Goal: Find specific page/section: Find specific page/section

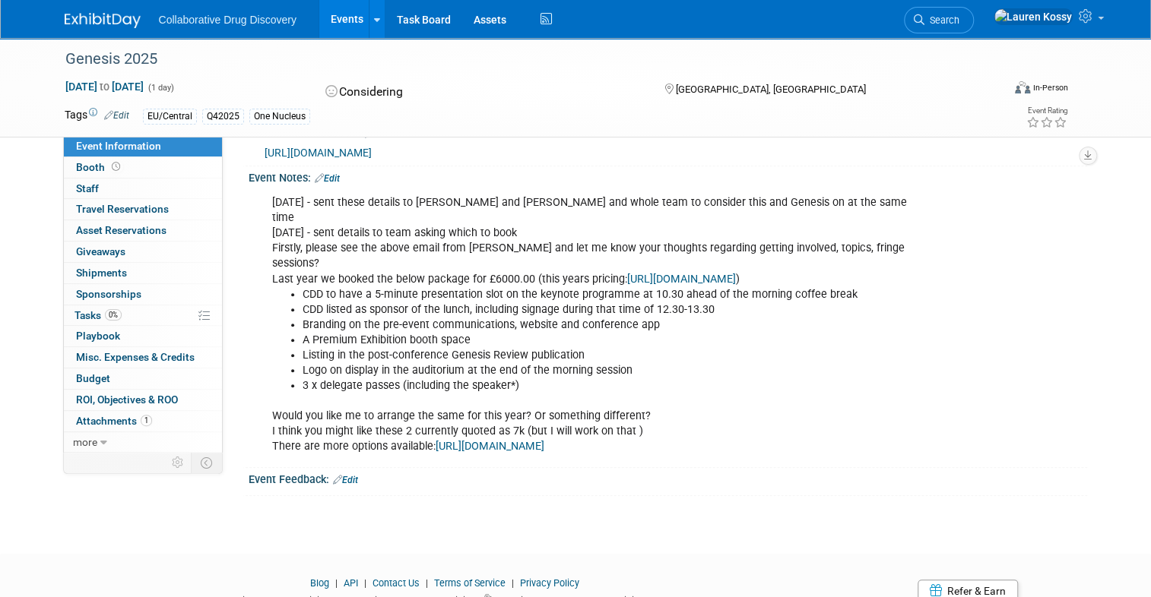
scroll to position [333, 0]
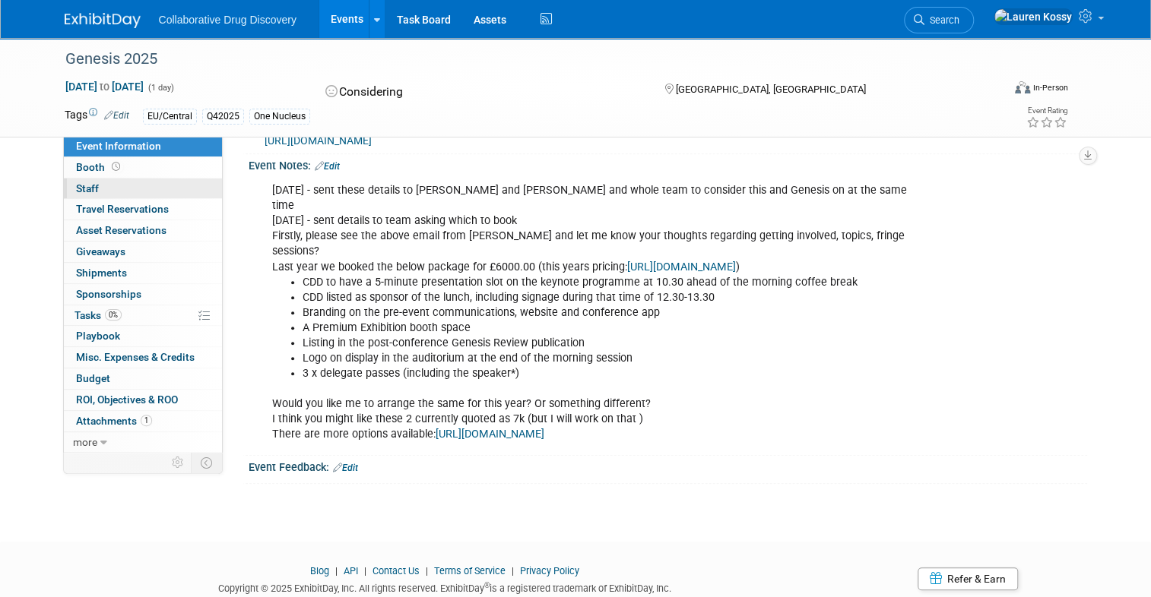
click at [81, 195] on link "0 Staff 0" at bounding box center [143, 189] width 158 height 21
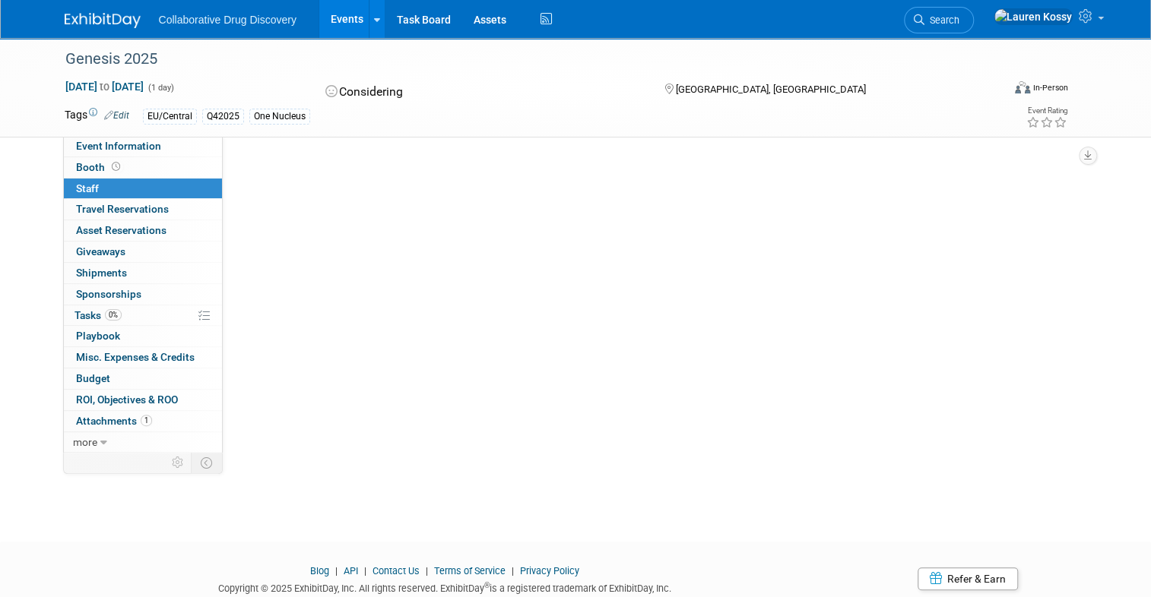
scroll to position [1, 0]
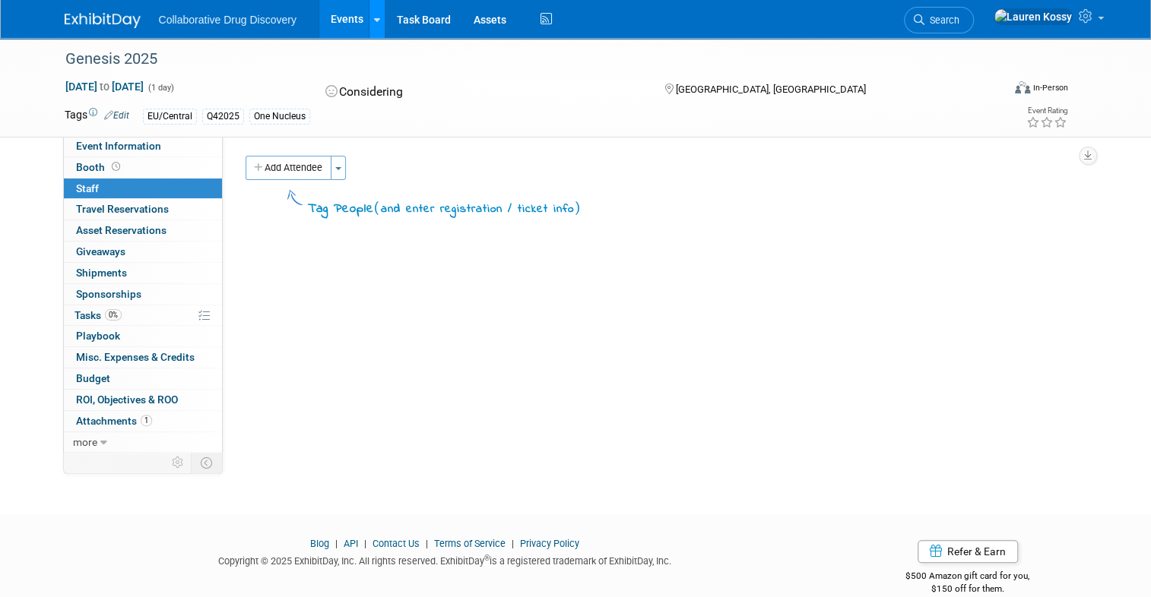
click at [378, 32] on link at bounding box center [377, 19] width 16 height 38
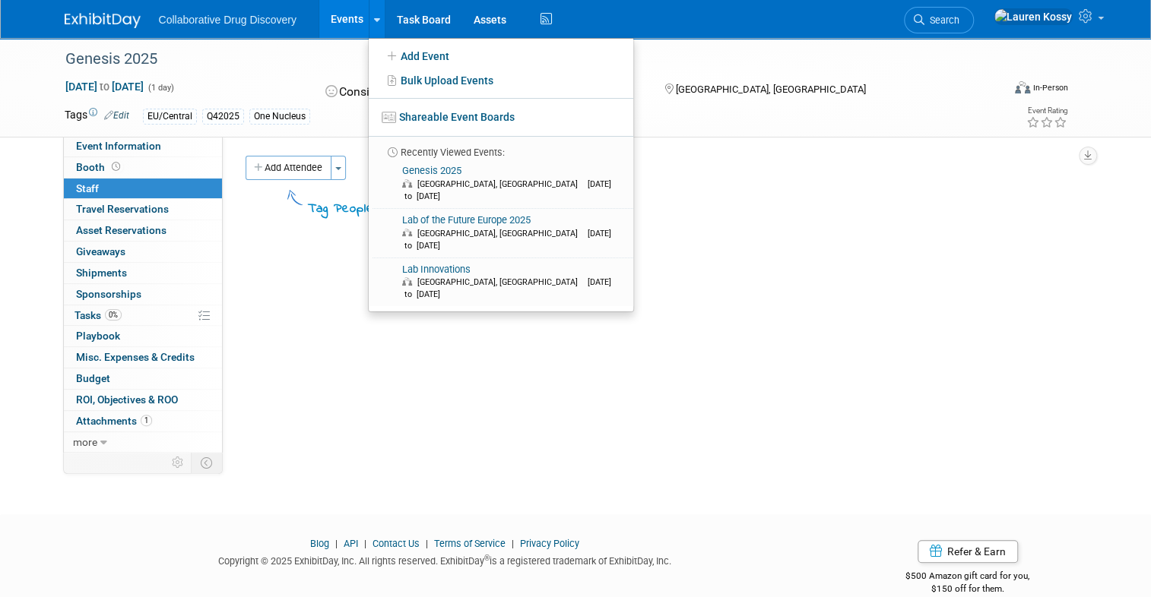
drag, startPoint x: 312, startPoint y: 21, endPoint x: 331, endPoint y: 18, distance: 19.2
click at [325, 18] on ul "Collaborative Drug Discovery Events Add Event Bulk Upload Events Shareable Even…" at bounding box center [357, 19] width 397 height 38
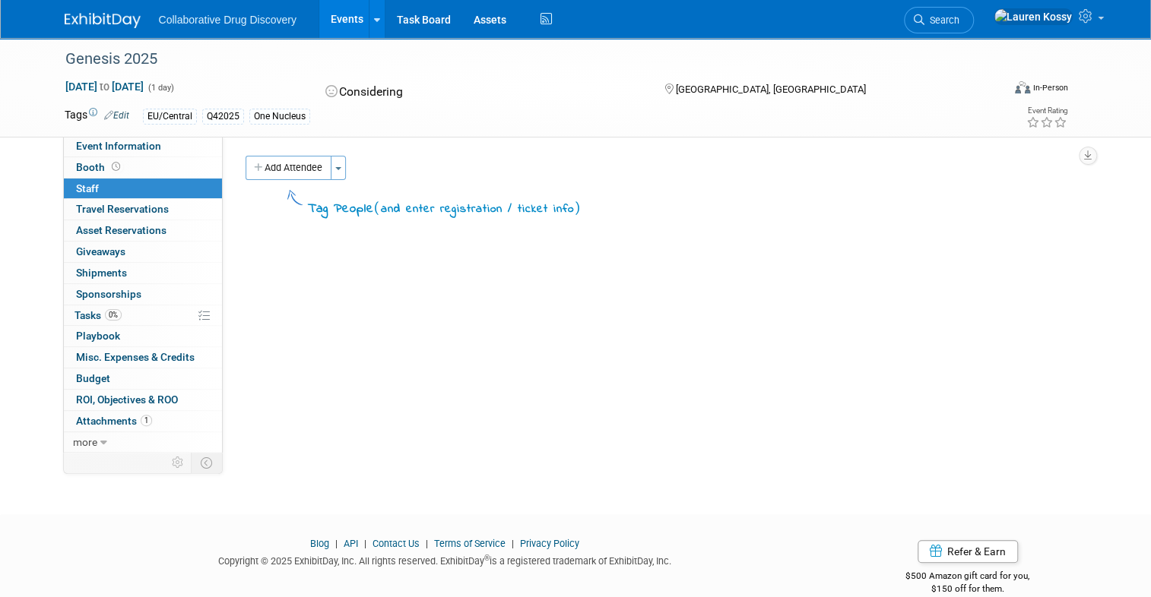
click at [331, 18] on link "Events" at bounding box center [346, 19] width 55 height 38
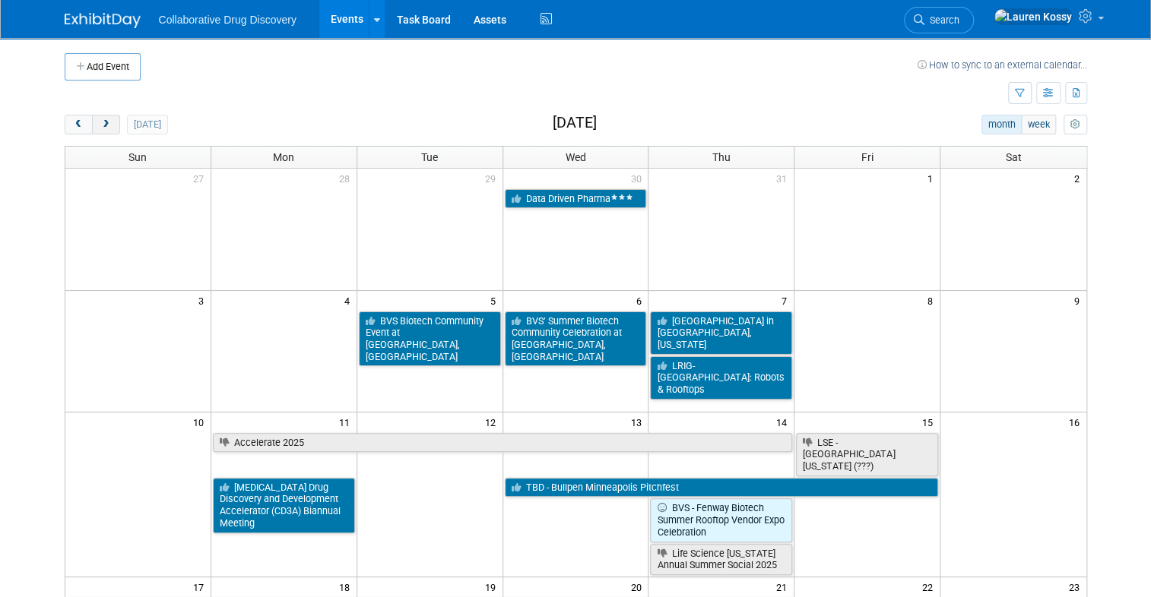
click at [107, 125] on span "next" at bounding box center [105, 125] width 11 height 10
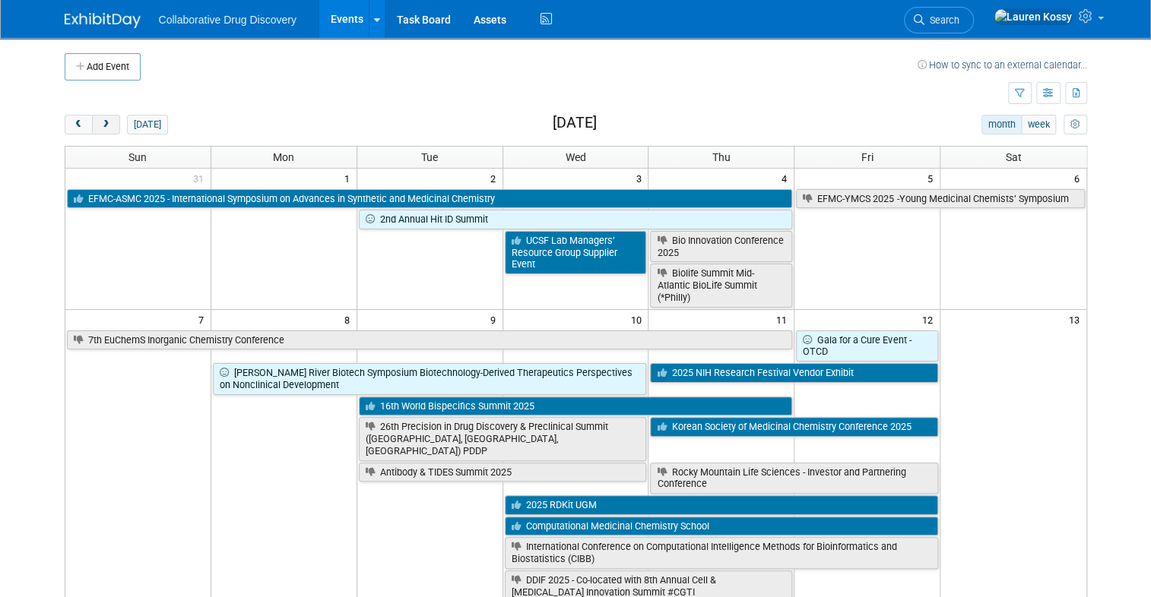
click at [107, 125] on span "next" at bounding box center [105, 125] width 11 height 10
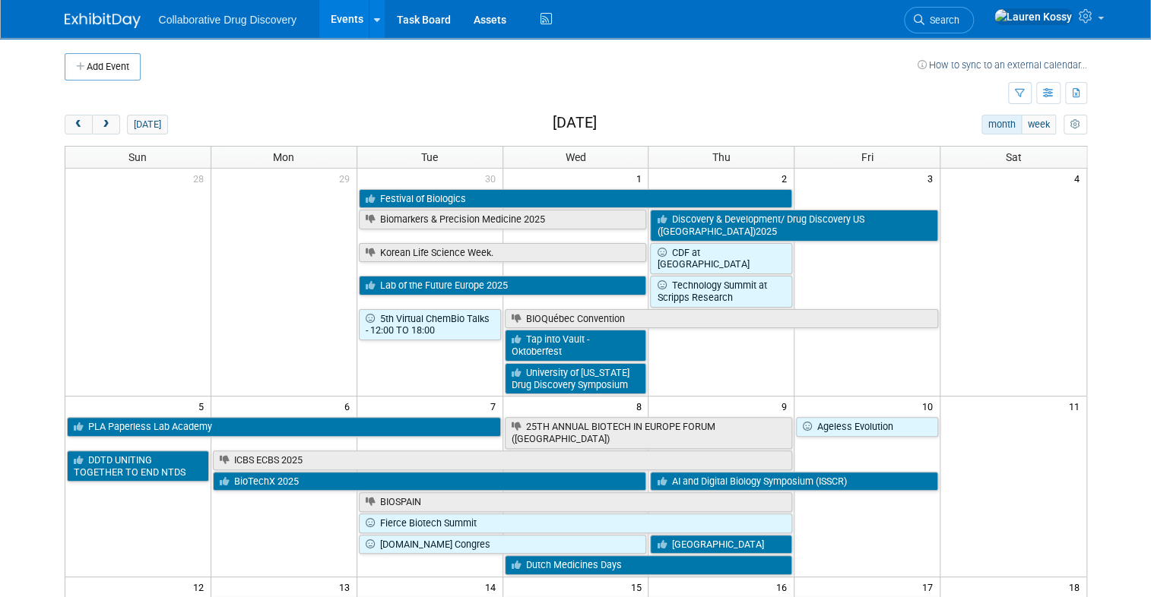
click at [1013, 81] on div "Show: All Events Just My Events Only show events that either I created, or I am…" at bounding box center [1047, 94] width 79 height 27
click at [1015, 95] on icon "button" at bounding box center [1020, 94] width 10 height 10
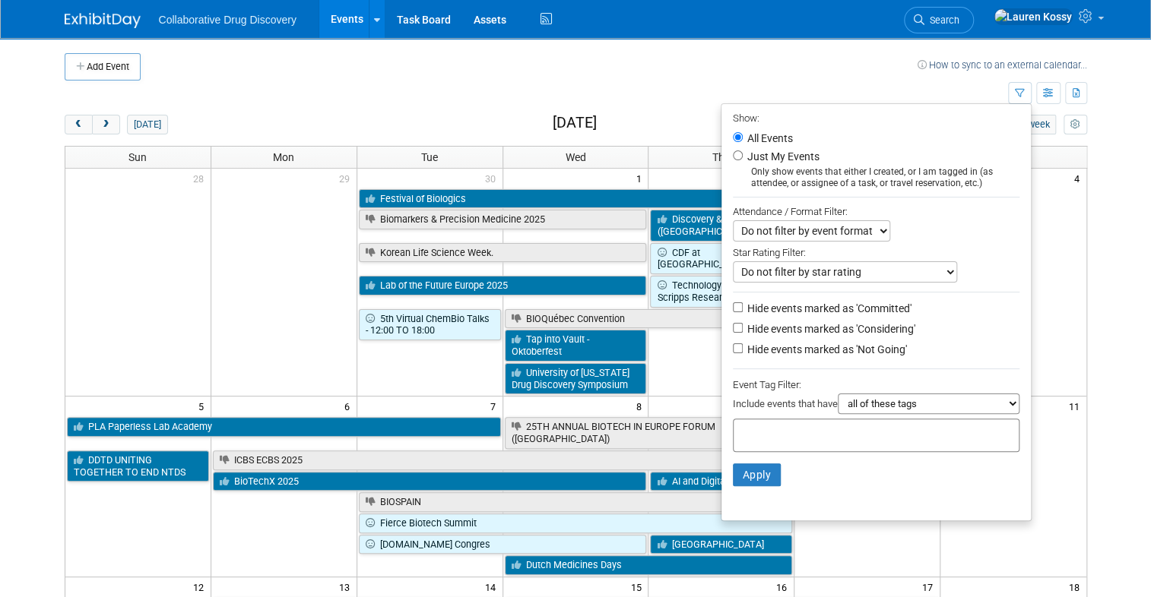
click at [886, 163] on li "Just My Events Only show events that either I created, or I am tagged in (as at…" at bounding box center [875, 168] width 309 height 42
click at [734, 154] on input "Just My Events" at bounding box center [738, 156] width 10 height 10
radio input "true"
drag, startPoint x: 764, startPoint y: 486, endPoint x: 743, endPoint y: 465, distance: 29.6
click at [756, 475] on button "Apply" at bounding box center [757, 475] width 49 height 23
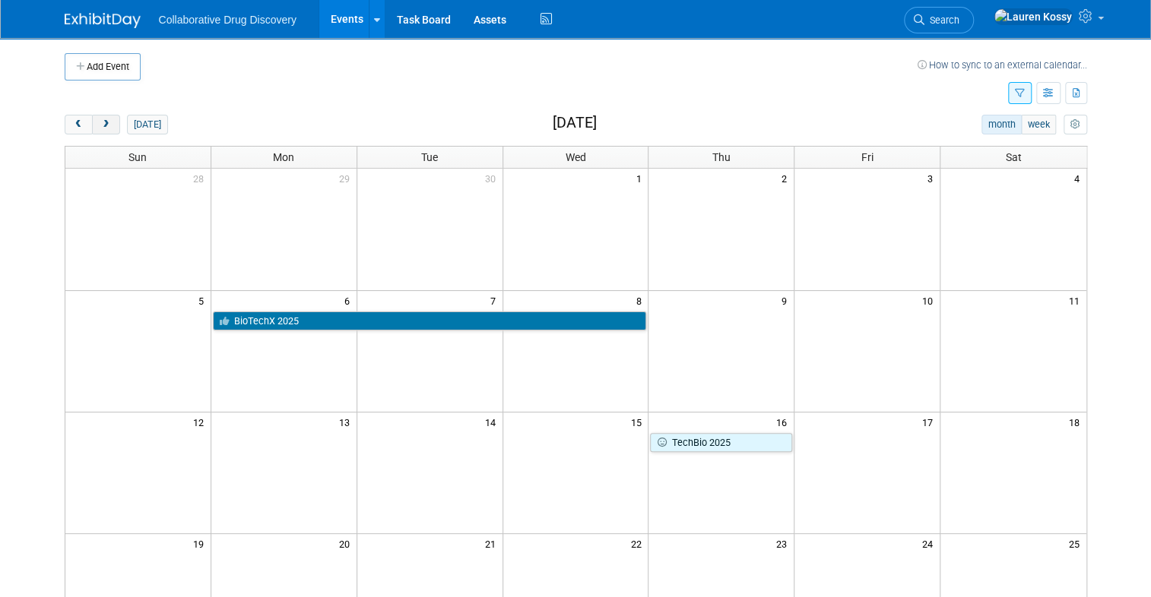
click at [108, 128] on span "next" at bounding box center [105, 125] width 11 height 10
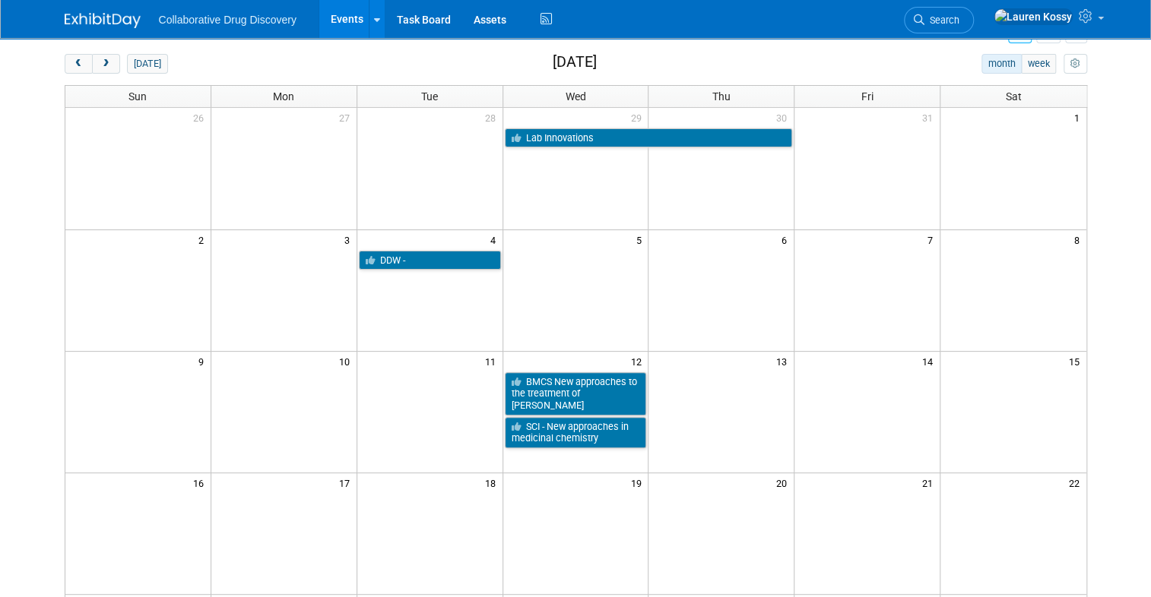
scroll to position [60, 0]
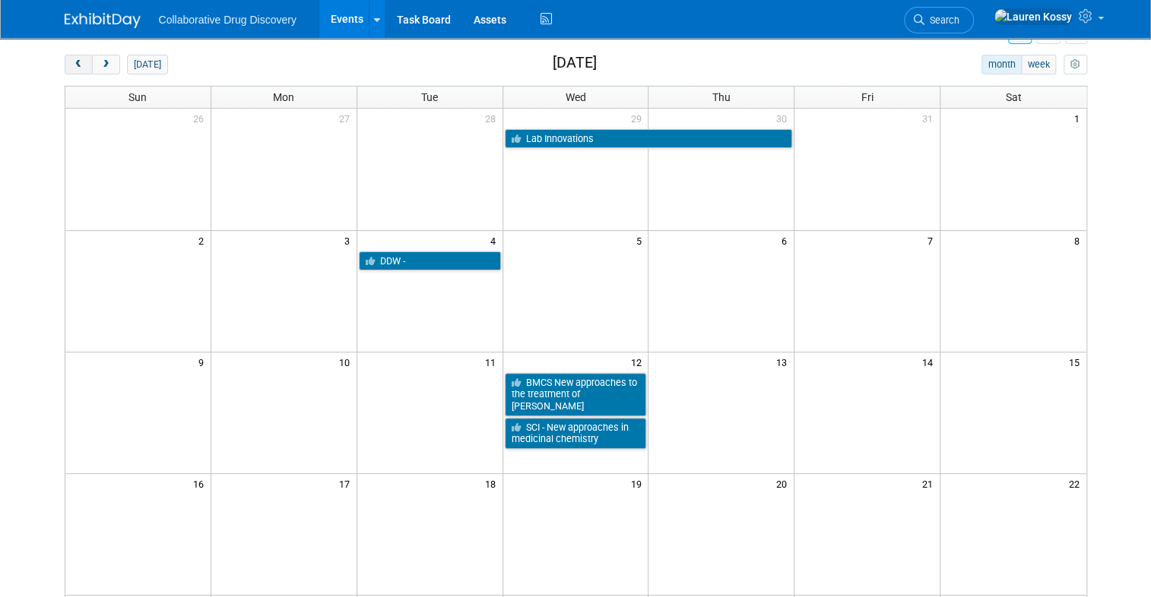
click at [65, 70] on button "prev" at bounding box center [79, 65] width 28 height 20
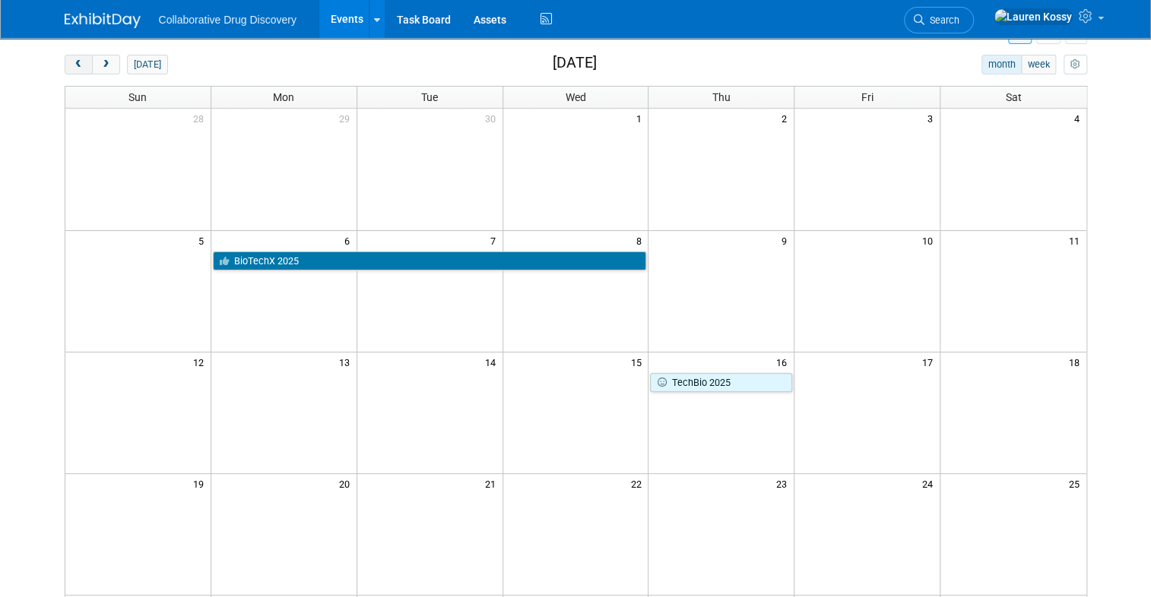
click at [66, 70] on button "prev" at bounding box center [79, 65] width 28 height 20
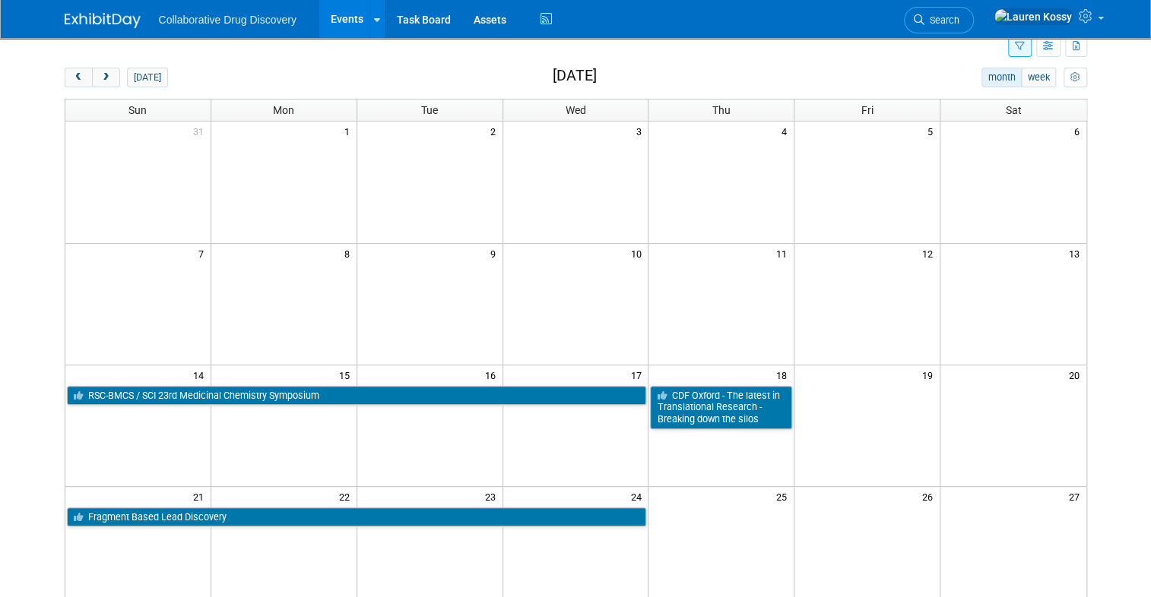
scroll to position [0, 0]
